Goal: Communication & Community: Participate in discussion

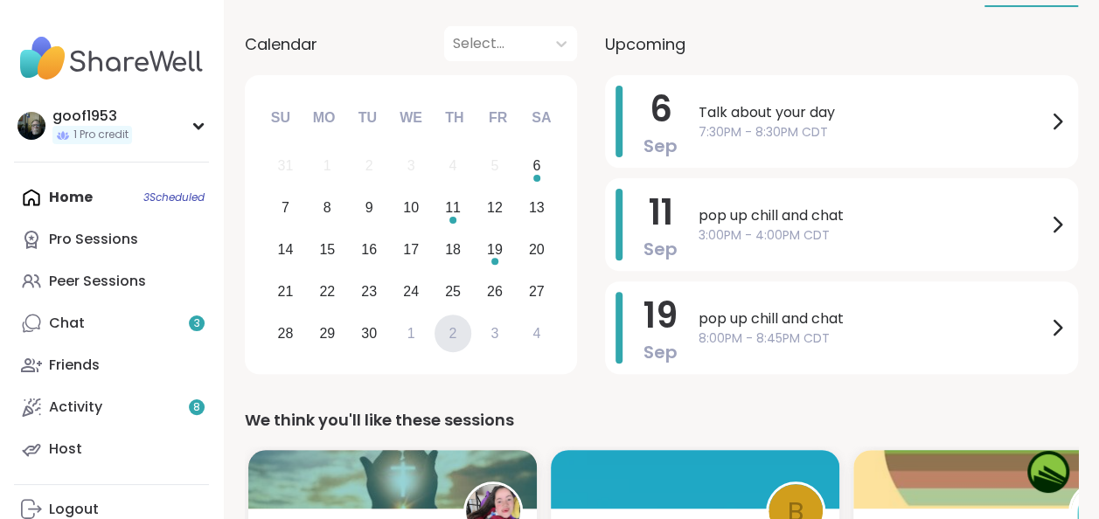
scroll to position [175, 0]
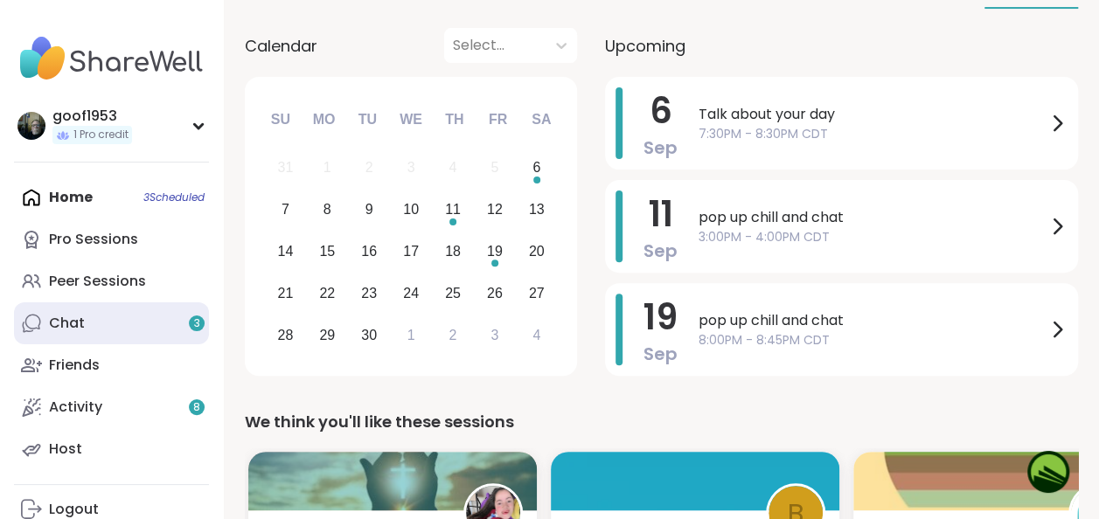
click at [148, 322] on link "Chat 3" at bounding box center [111, 324] width 195 height 42
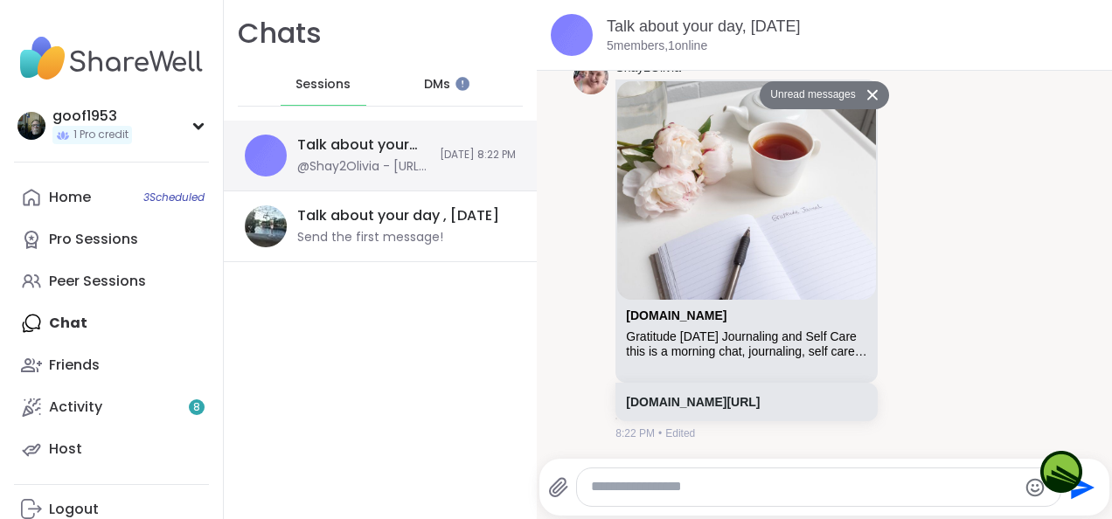
click at [445, 150] on span "[DATE] 8:22 PM" at bounding box center [478, 155] width 76 height 15
click at [443, 154] on span "[DATE] 8:22 PM" at bounding box center [478, 155] width 76 height 15
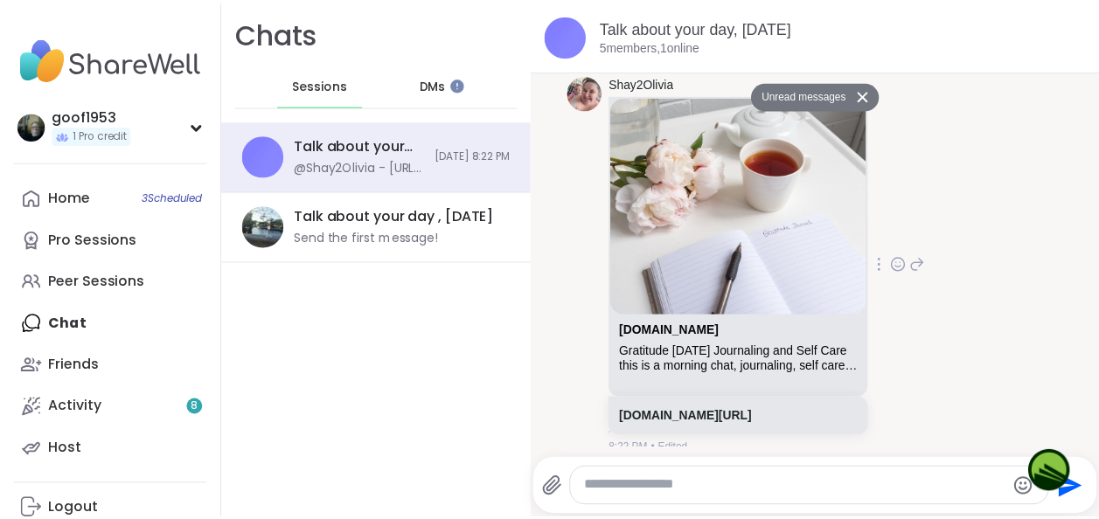
scroll to position [1189, 0]
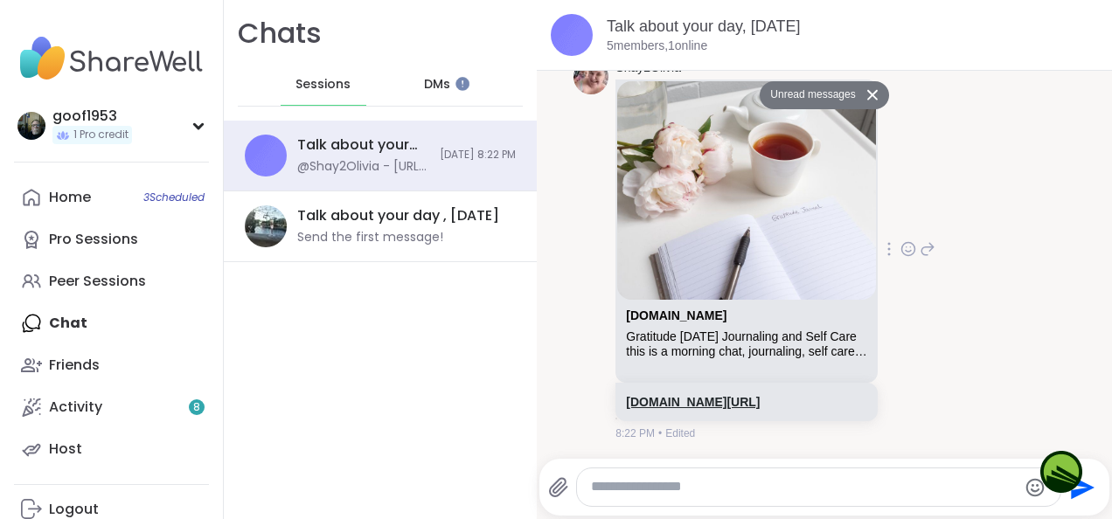
click at [740, 400] on link "[DOMAIN_NAME][URL]" at bounding box center [693, 402] width 134 height 14
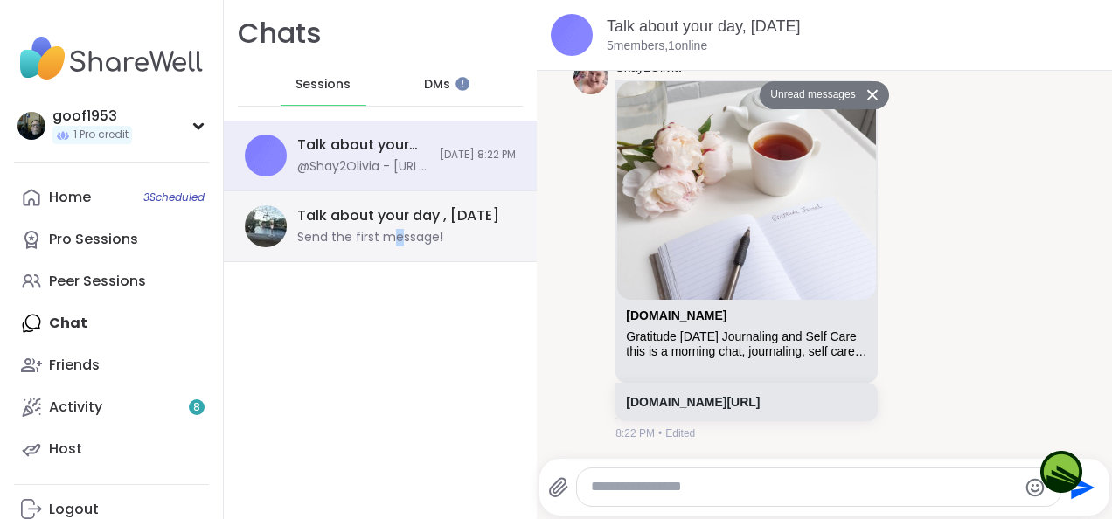
click at [396, 227] on div "Talk about your day , [DATE] Send the first message!" at bounding box center [401, 226] width 208 height 40
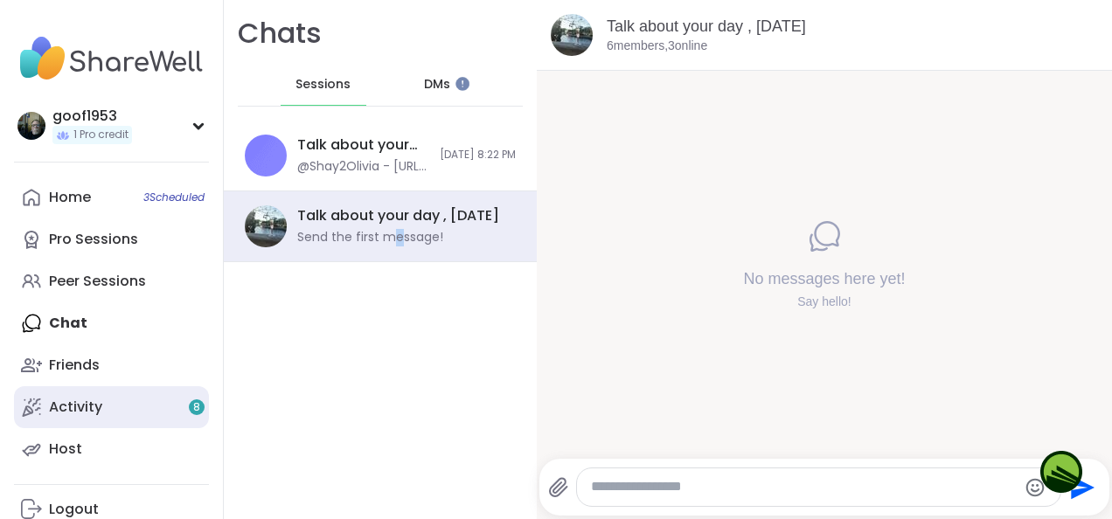
click at [171, 401] on link "Activity 8" at bounding box center [111, 407] width 195 height 42
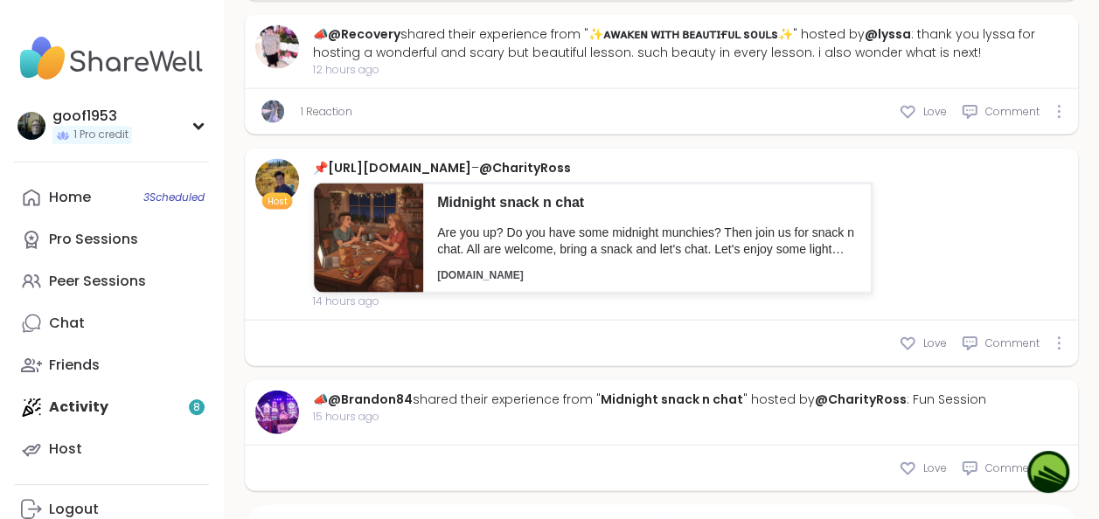
scroll to position [6918, 0]
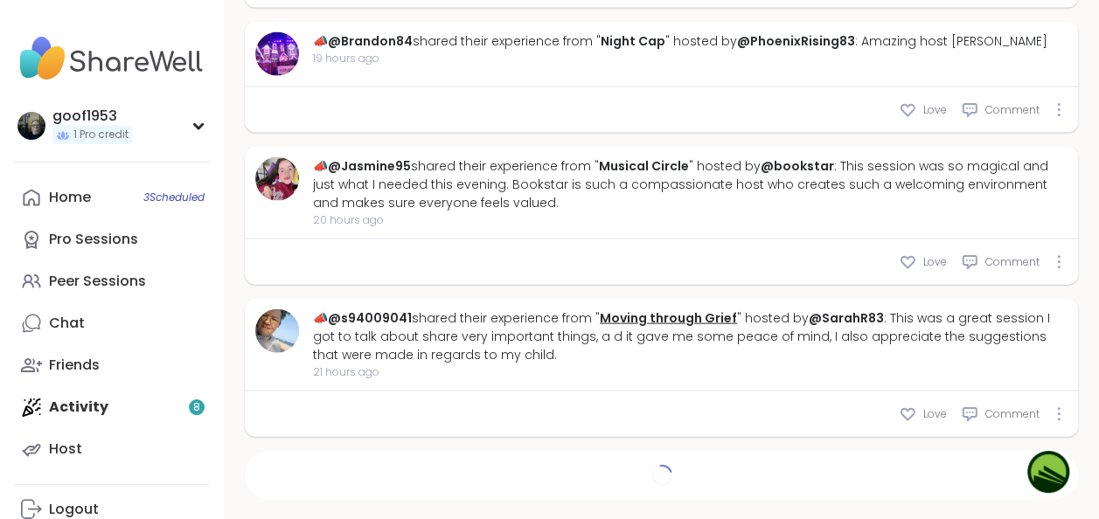
type textarea "*"
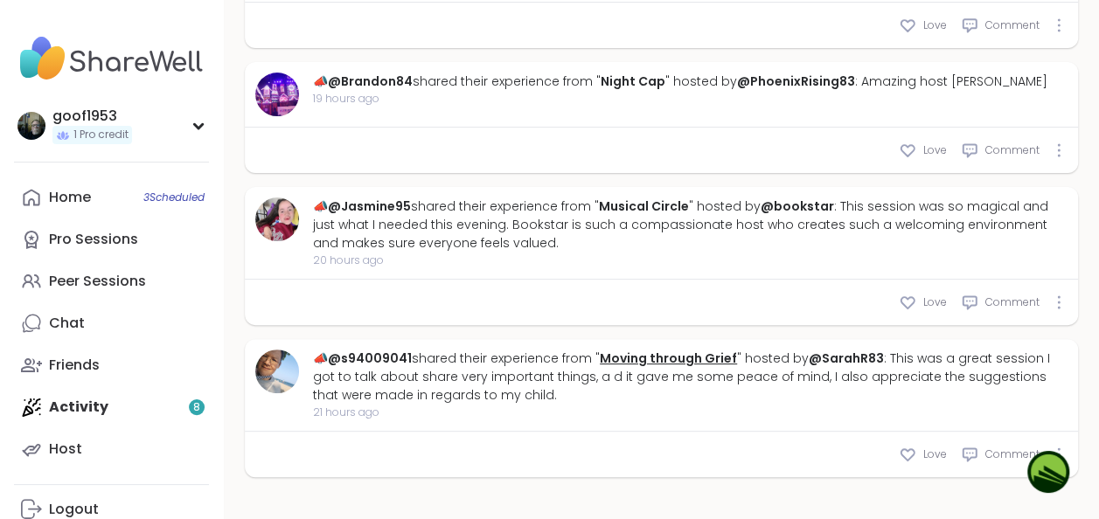
scroll to position [6673, 0]
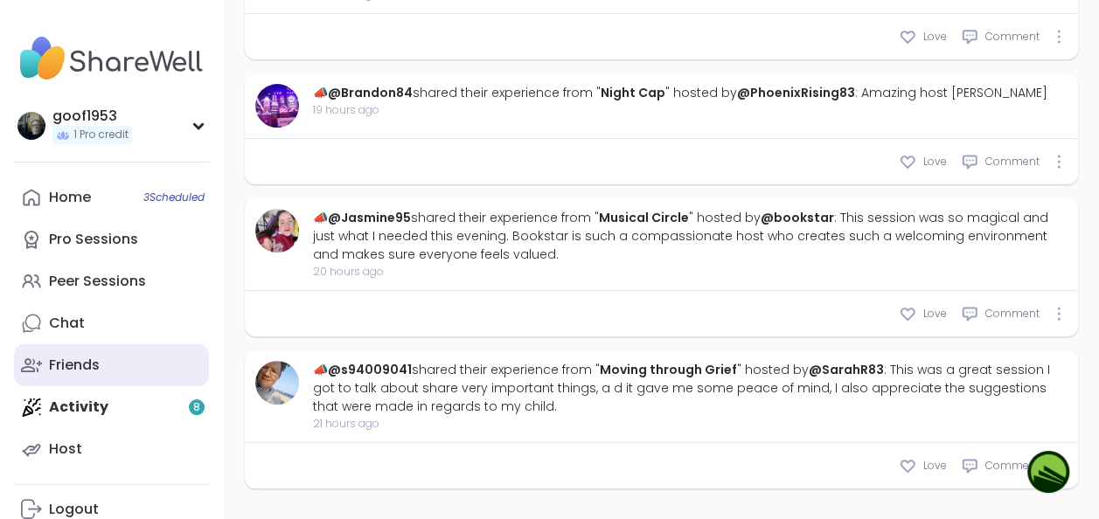
click at [80, 366] on div "Friends" at bounding box center [74, 365] width 51 height 19
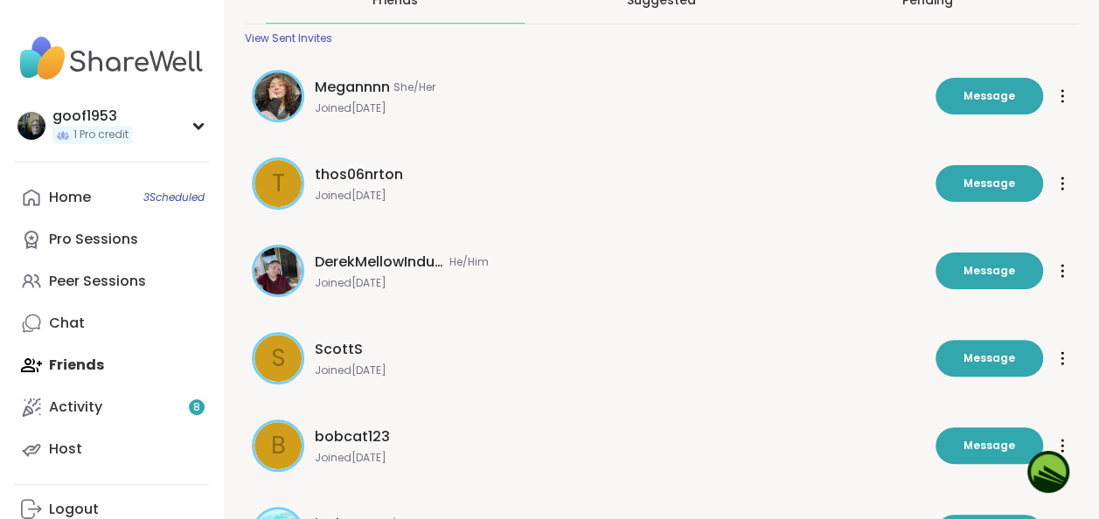
scroll to position [79, 0]
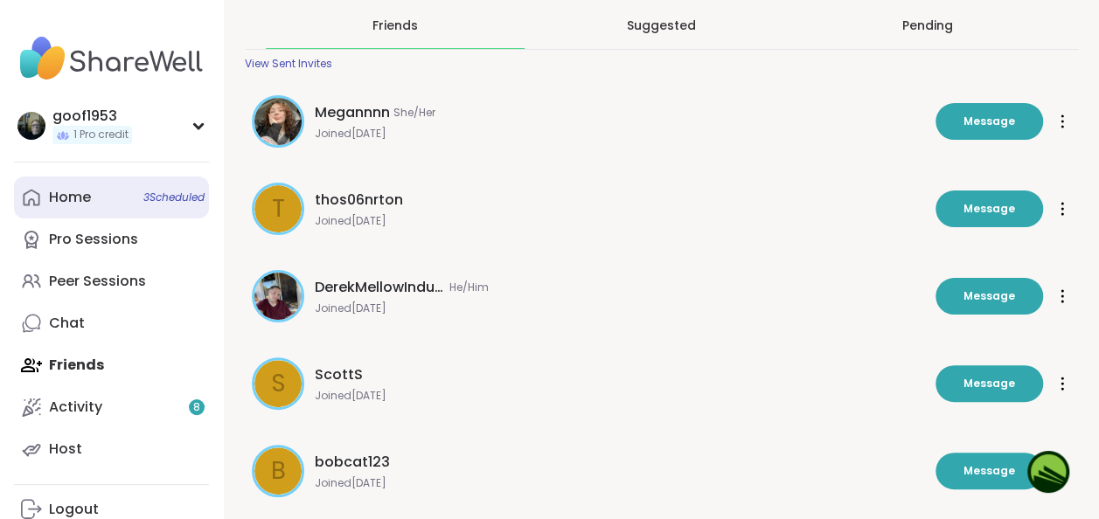
click at [173, 203] on span "3 Scheduled" at bounding box center [173, 198] width 61 height 14
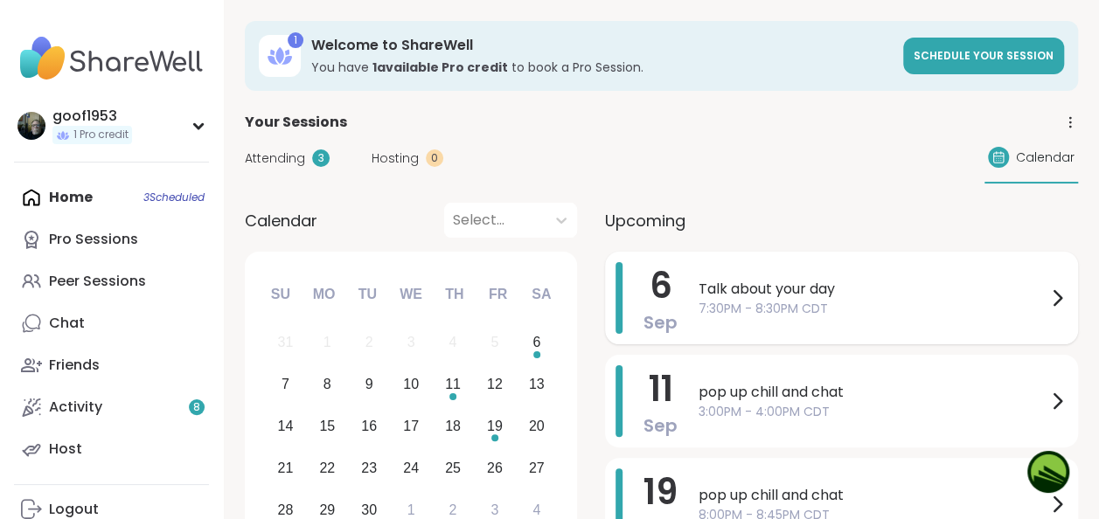
click at [779, 289] on span "Talk about your day" at bounding box center [873, 289] width 348 height 21
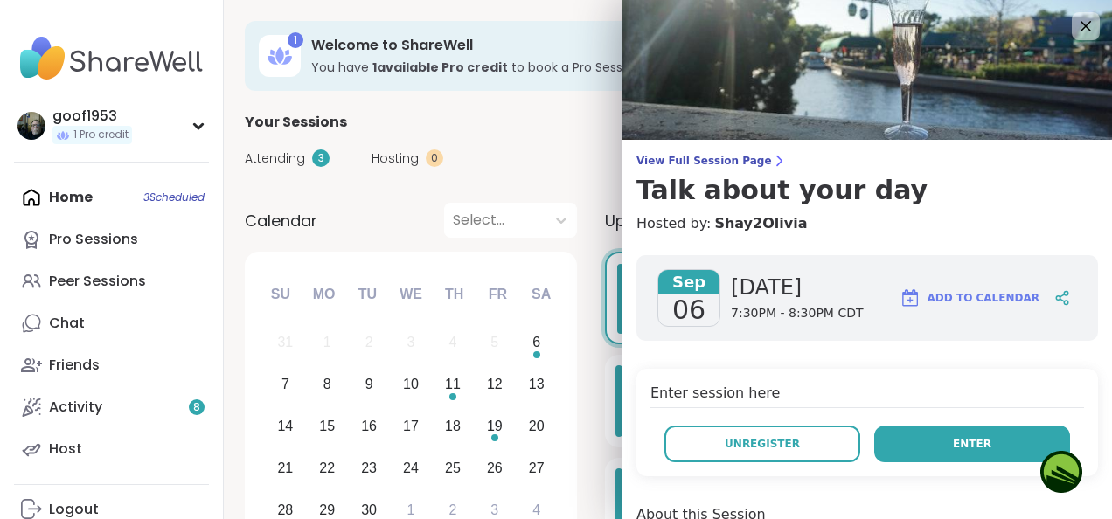
click at [960, 444] on span "Enter" at bounding box center [972, 444] width 38 height 16
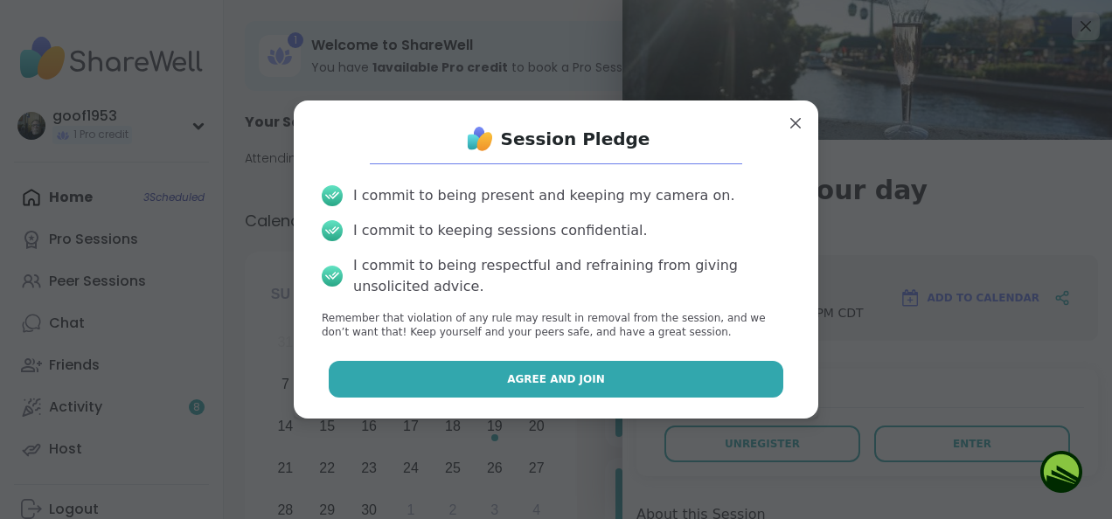
click at [582, 372] on span "Agree and Join" at bounding box center [556, 380] width 98 height 16
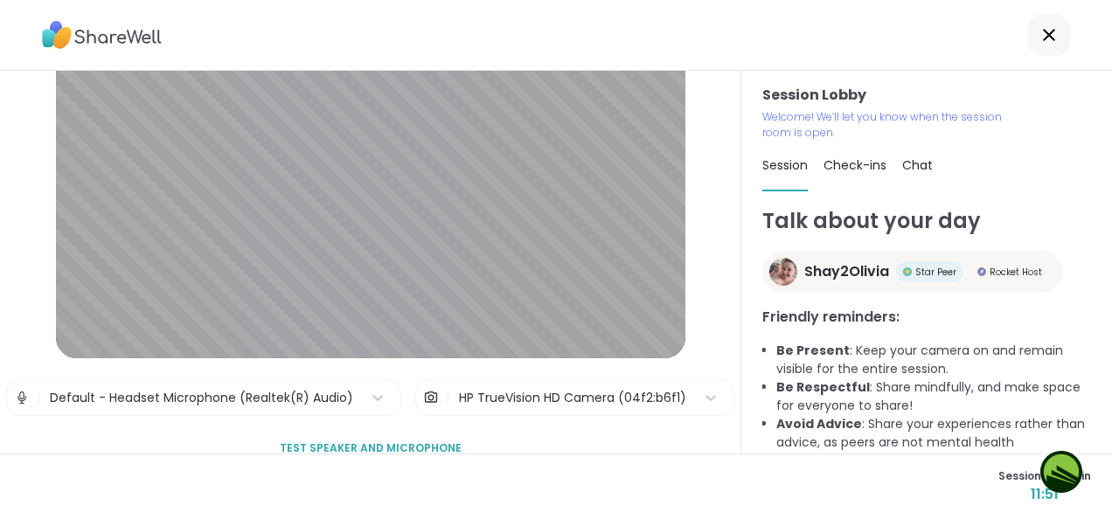
scroll to position [107, 0]
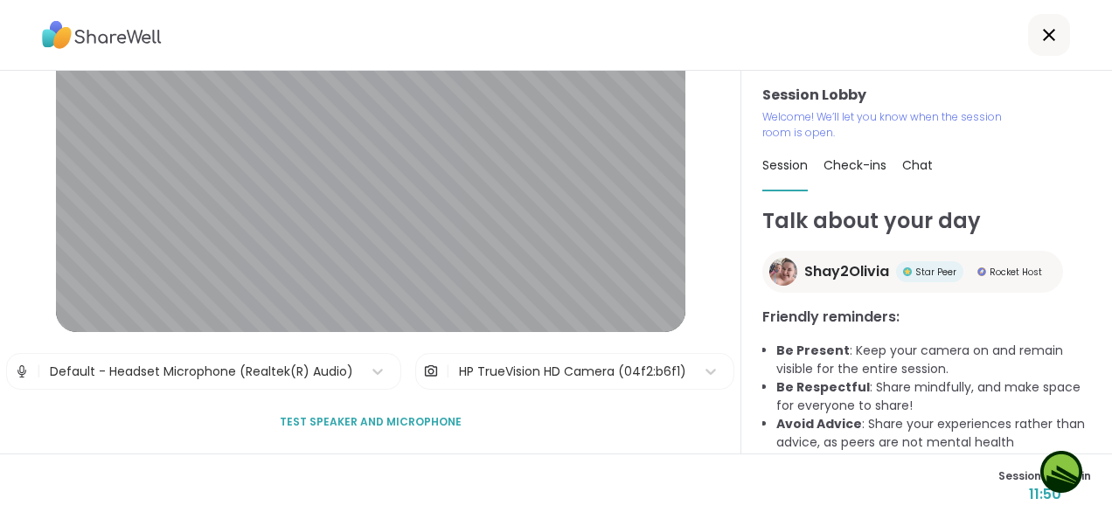
click at [377, 421] on span "Test speaker and microphone" at bounding box center [371, 422] width 182 height 16
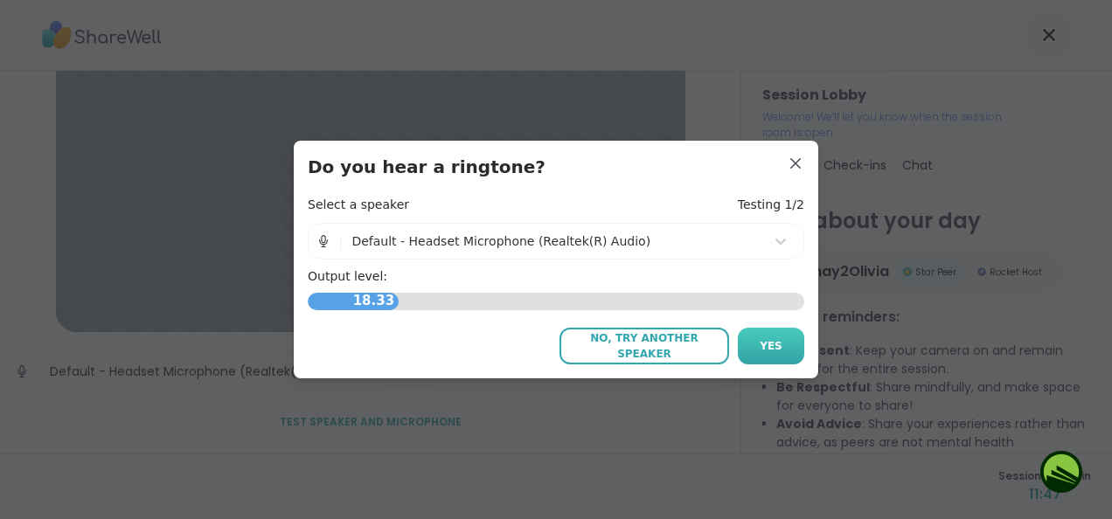
click at [770, 343] on span "Yes" at bounding box center [771, 346] width 23 height 16
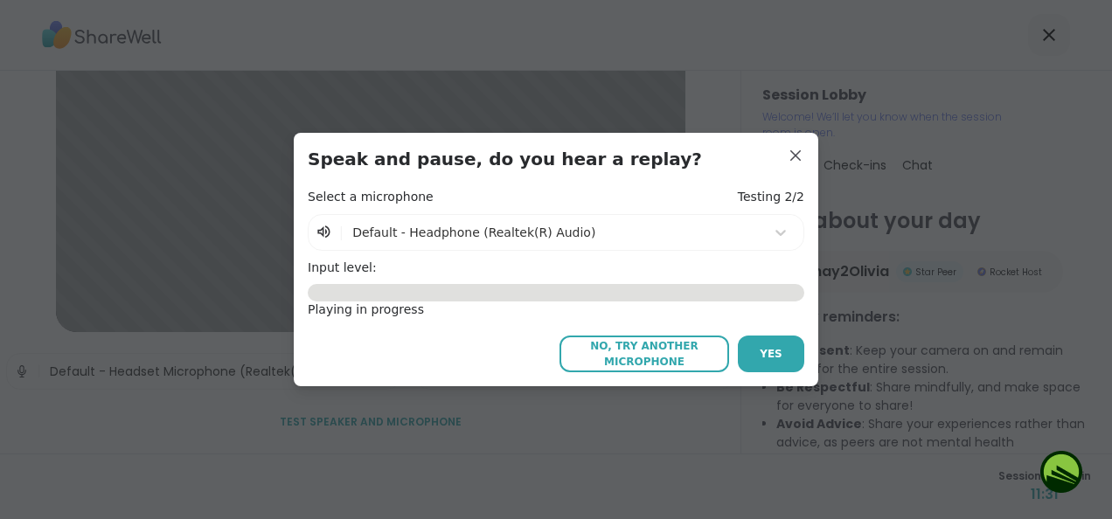
click at [626, 361] on span "No, try another microphone" at bounding box center [644, 353] width 152 height 31
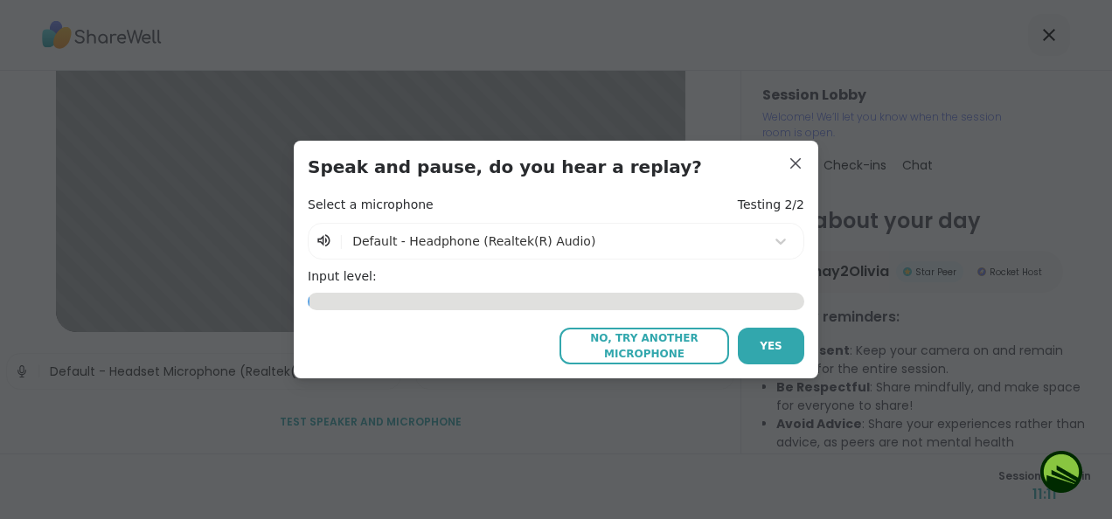
click at [630, 347] on span "No, try another microphone" at bounding box center [644, 345] width 152 height 31
click at [628, 347] on span "No, try another microphone" at bounding box center [644, 345] width 152 height 31
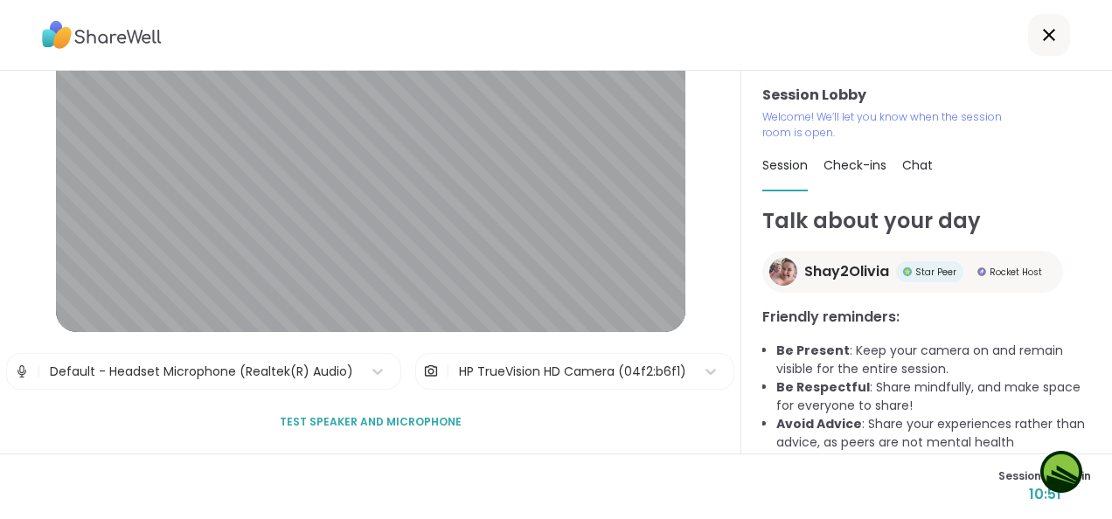
click at [369, 424] on span "Test speaker and microphone" at bounding box center [371, 422] width 182 height 16
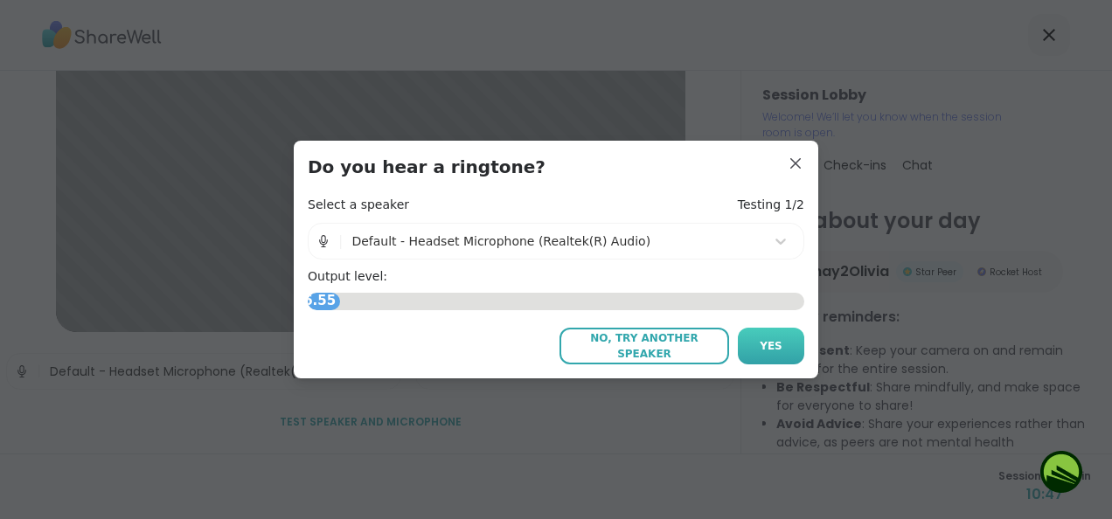
click at [762, 354] on button "Yes" at bounding box center [771, 346] width 66 height 37
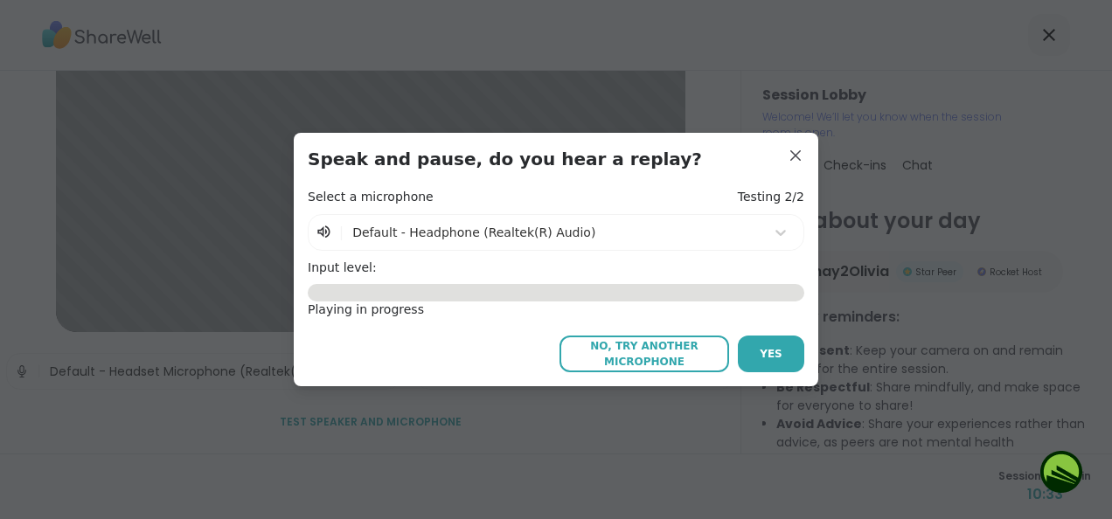
click at [620, 354] on span "No, try another microphone" at bounding box center [644, 353] width 152 height 31
click at [618, 355] on span "No, try another microphone" at bounding box center [644, 353] width 152 height 31
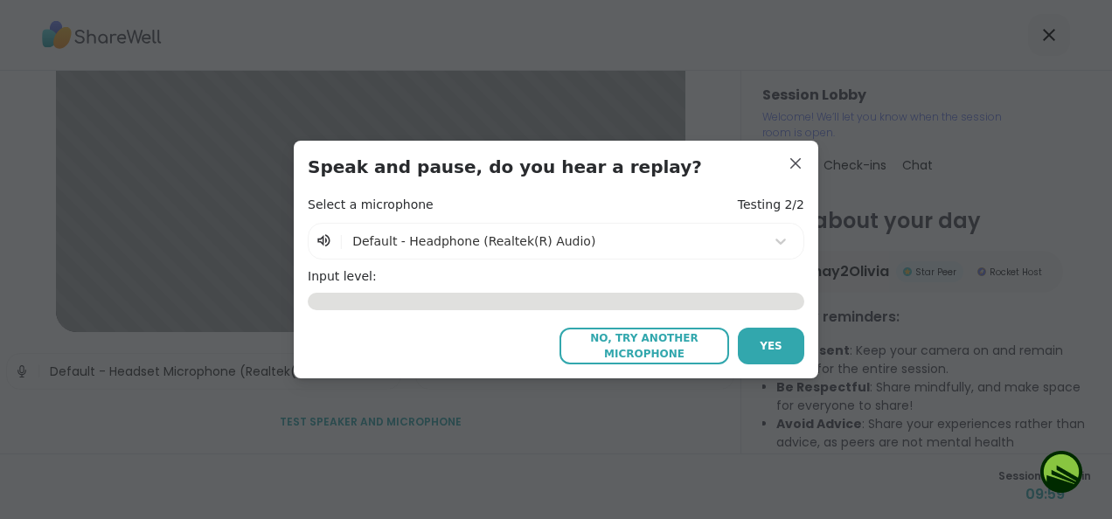
click at [645, 351] on span "No, try another microphone" at bounding box center [644, 345] width 152 height 31
click at [637, 348] on span "No, try another microphone" at bounding box center [644, 345] width 152 height 31
click at [316, 241] on icon at bounding box center [324, 241] width 17 height 17
click at [768, 343] on span "Yes" at bounding box center [771, 346] width 23 height 16
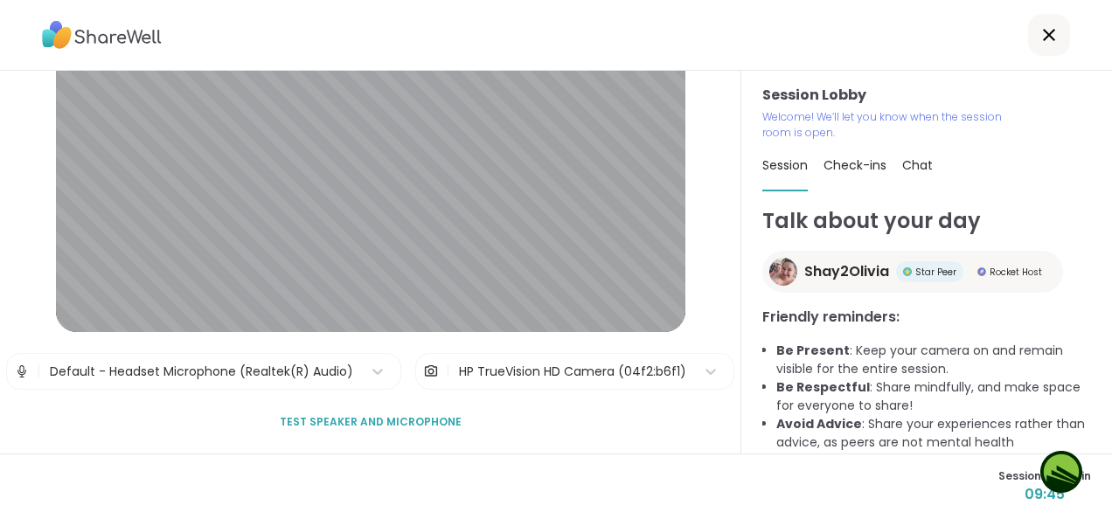
click at [379, 425] on span "Test speaker and microphone" at bounding box center [371, 422] width 182 height 16
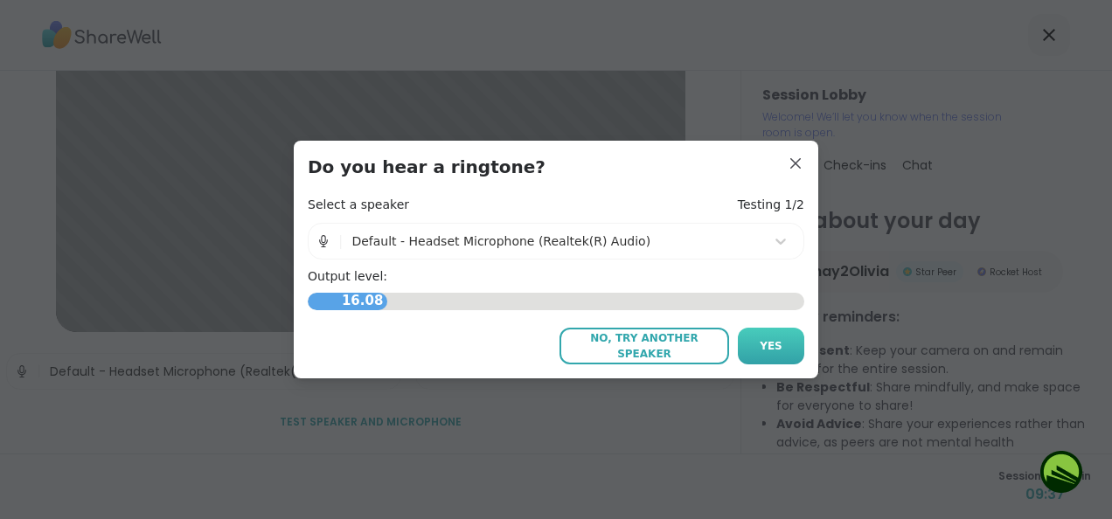
click at [764, 344] on span "Yes" at bounding box center [771, 346] width 23 height 16
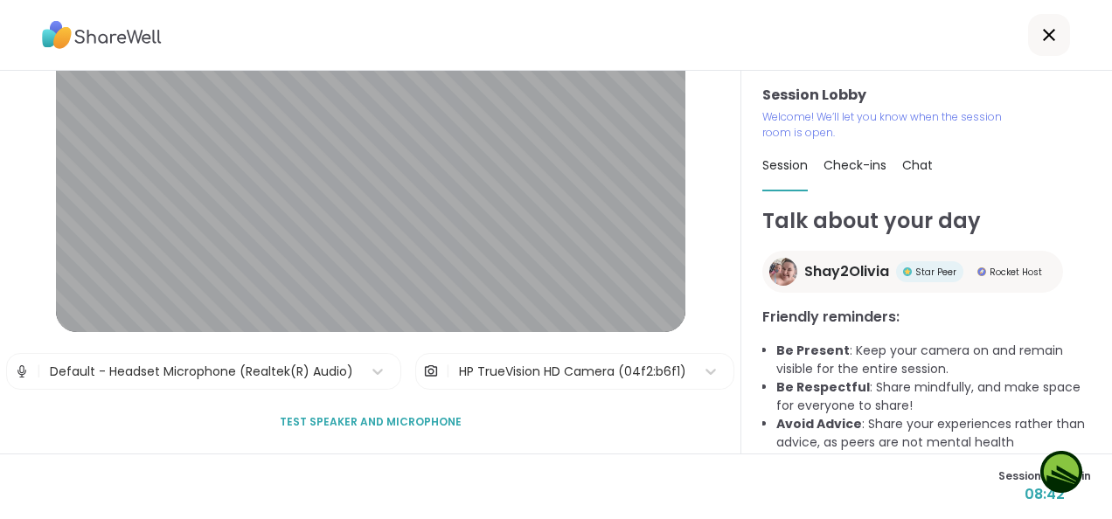
click at [377, 428] on span "Test speaker and microphone" at bounding box center [371, 422] width 182 height 16
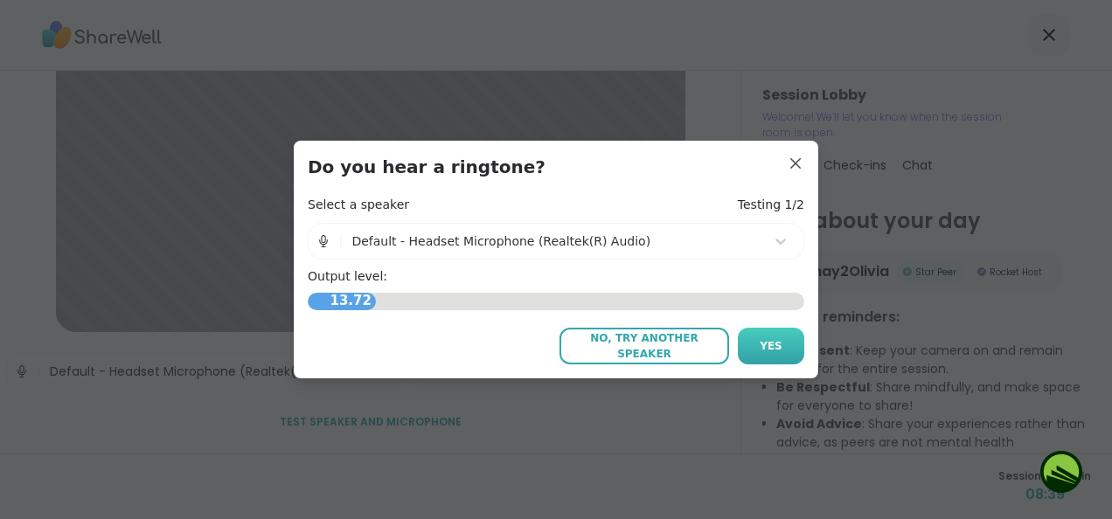
click at [763, 345] on span "Yes" at bounding box center [771, 346] width 23 height 16
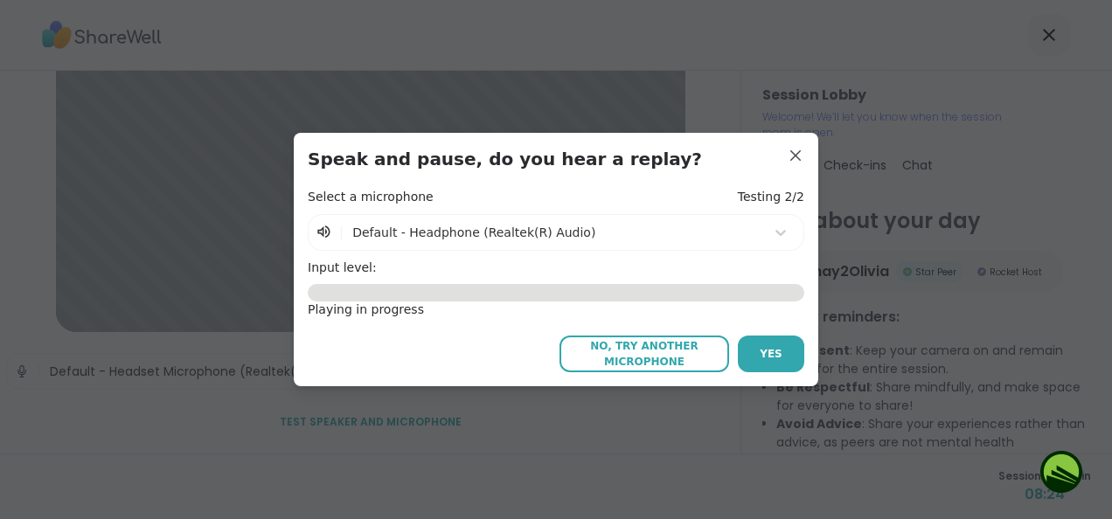
click at [659, 360] on span "No, try another microphone" at bounding box center [644, 353] width 152 height 31
